Goal: Information Seeking & Learning: Learn about a topic

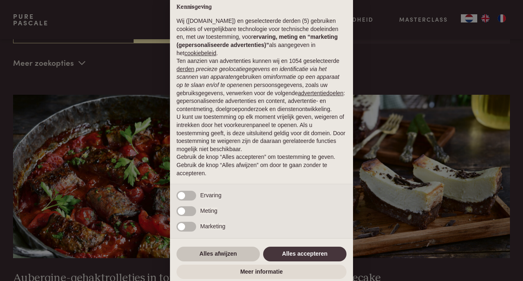
scroll to position [186, 0]
click at [235, 255] on button "Alles afwijzen" at bounding box center [217, 254] width 83 height 15
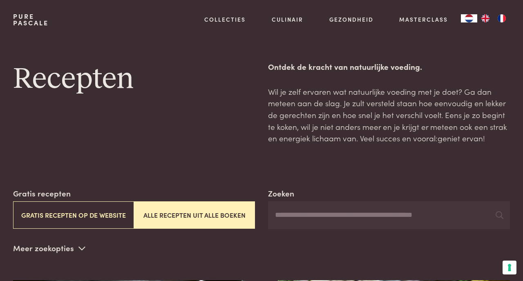
scroll to position [0, 0]
click at [287, 217] on input "Zoeken" at bounding box center [389, 215] width 242 height 28
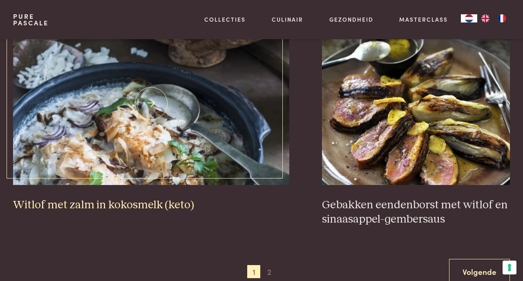
scroll to position [1444, 0]
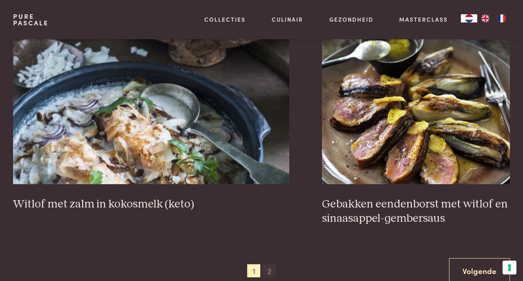
click at [268, 264] on span "2" at bounding box center [269, 270] width 13 height 13
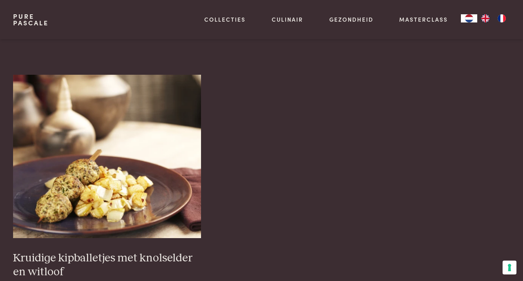
scroll to position [443, 0]
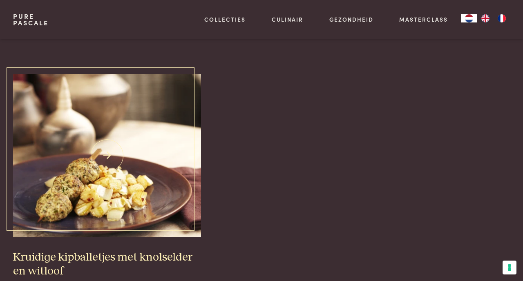
click at [100, 194] on img at bounding box center [107, 155] width 188 height 163
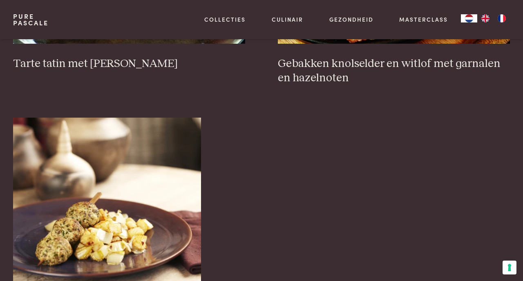
scroll to position [432, 0]
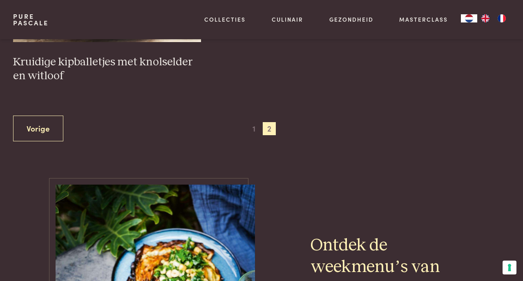
scroll to position [623, 0]
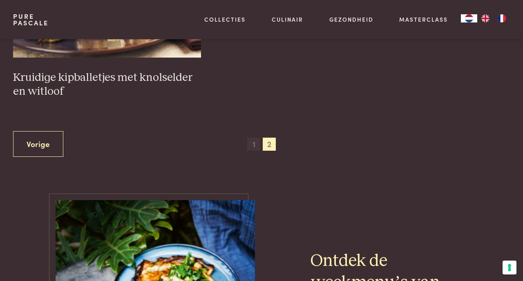
click at [255, 139] on span "1" at bounding box center [253, 144] width 13 height 13
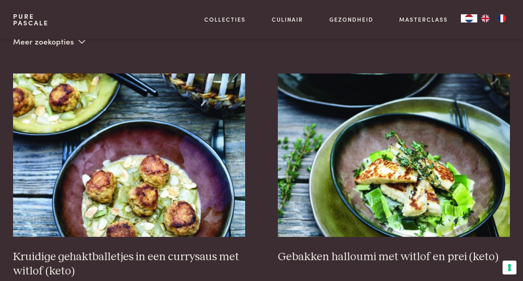
scroll to position [186, 0]
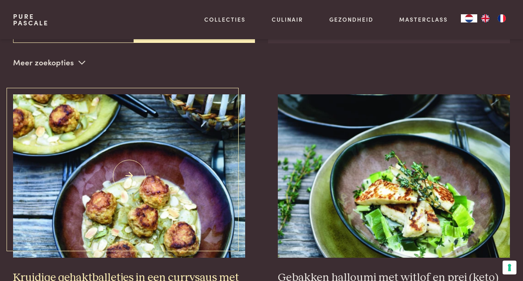
click at [187, 196] on img at bounding box center [129, 175] width 232 height 163
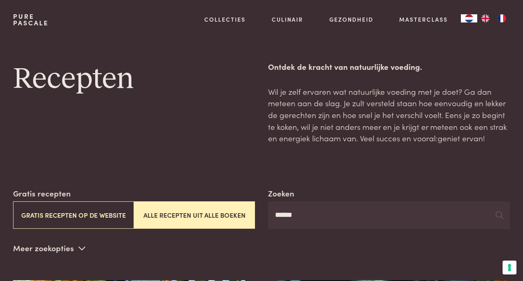
scroll to position [0, 0]
click at [308, 216] on input "******" at bounding box center [389, 215] width 242 height 28
type input "*"
type input "*********"
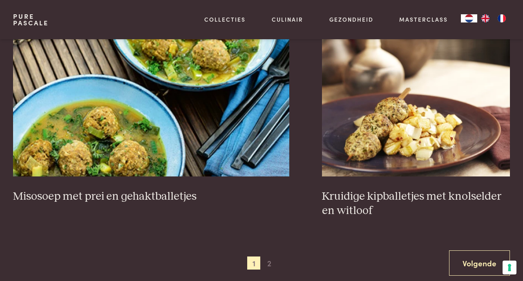
scroll to position [1425, 0]
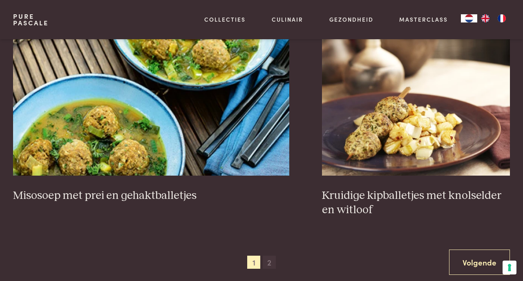
click at [266, 260] on span "2" at bounding box center [269, 262] width 13 height 13
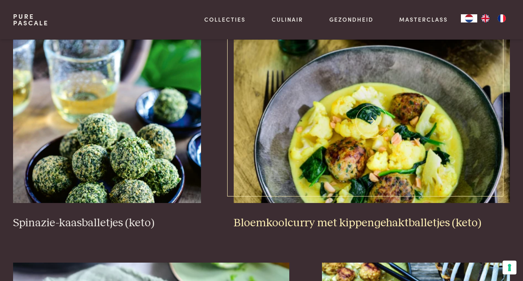
scroll to position [480, 0]
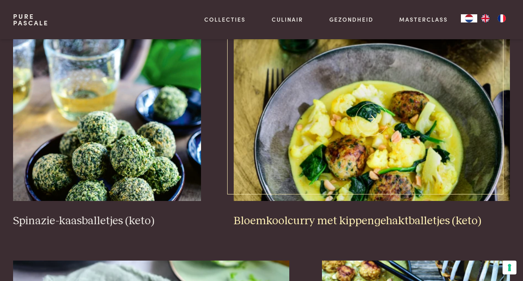
click at [378, 153] on img at bounding box center [372, 119] width 276 height 163
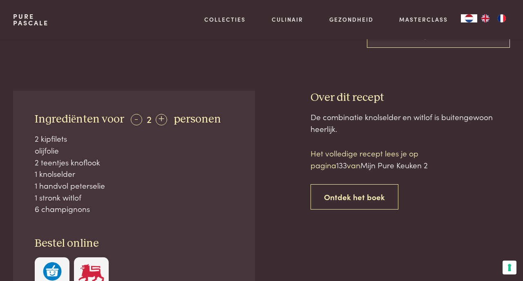
scroll to position [249, 0]
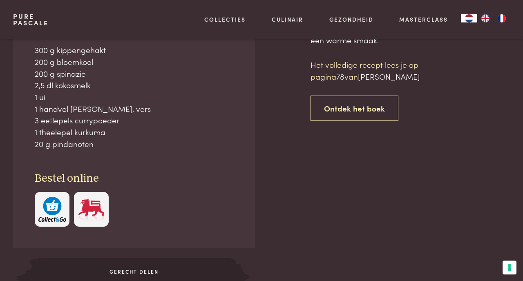
scroll to position [372, 0]
